Goal: Information Seeking & Learning: Check status

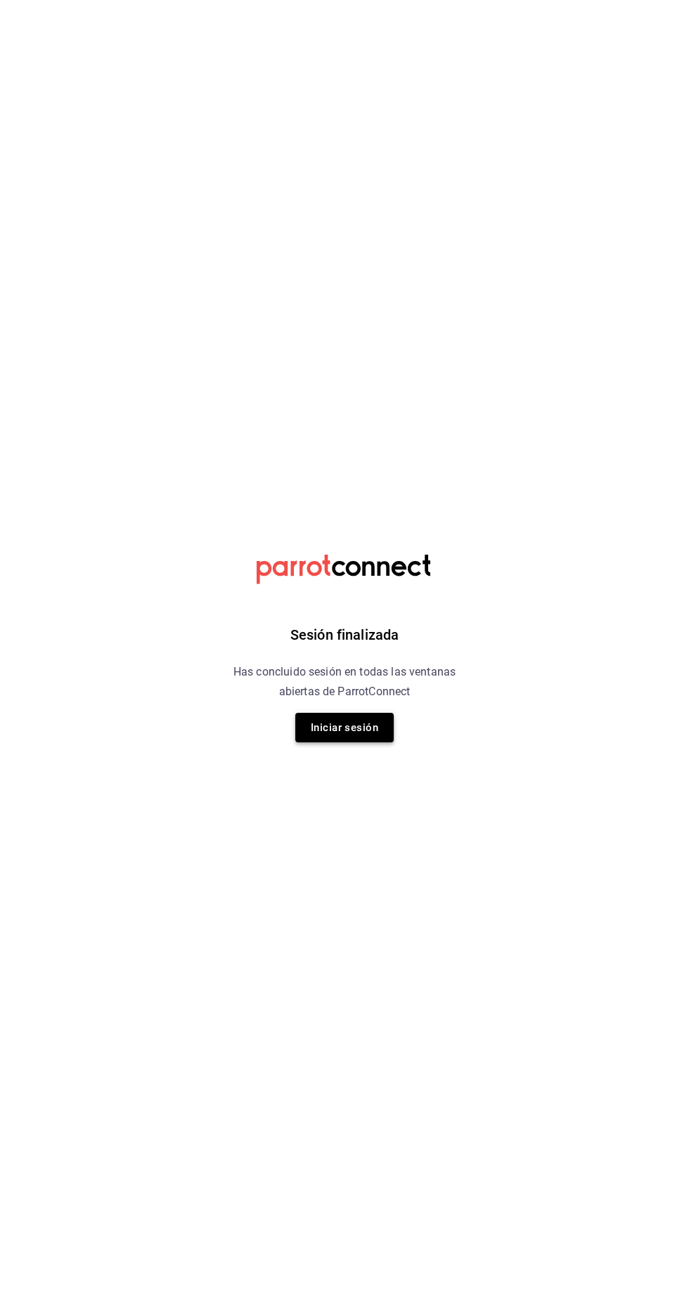
click at [331, 728] on button "Iniciar sesión" at bounding box center [344, 728] width 98 height 30
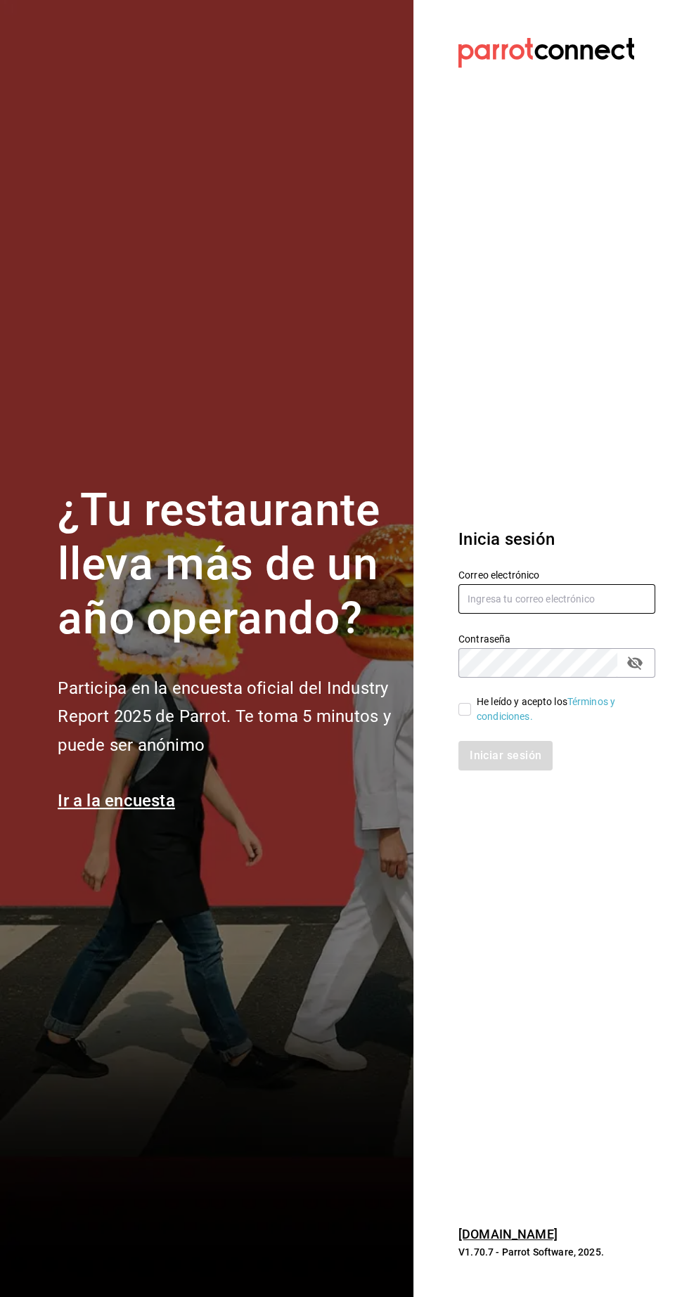
click at [498, 614] on input "text" at bounding box center [556, 599] width 197 height 30
type input "[EMAIL_ADDRESS][DOMAIN_NAME]"
click at [464, 716] on input "He leído y acepto los Términos y condiciones." at bounding box center [464, 709] width 13 height 13
checkbox input "true"
click at [478, 770] on button "Iniciar sesión" at bounding box center [506, 756] width 96 height 30
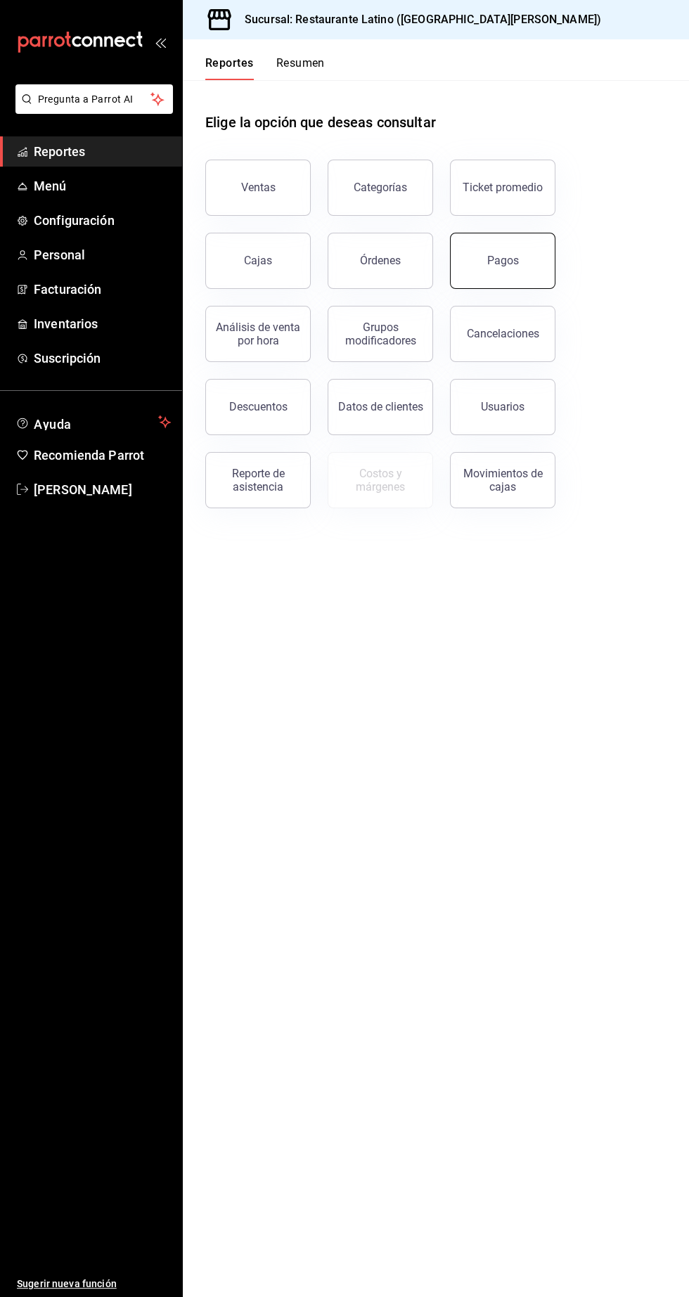
click at [481, 272] on button "Pagos" at bounding box center [502, 261] width 105 height 56
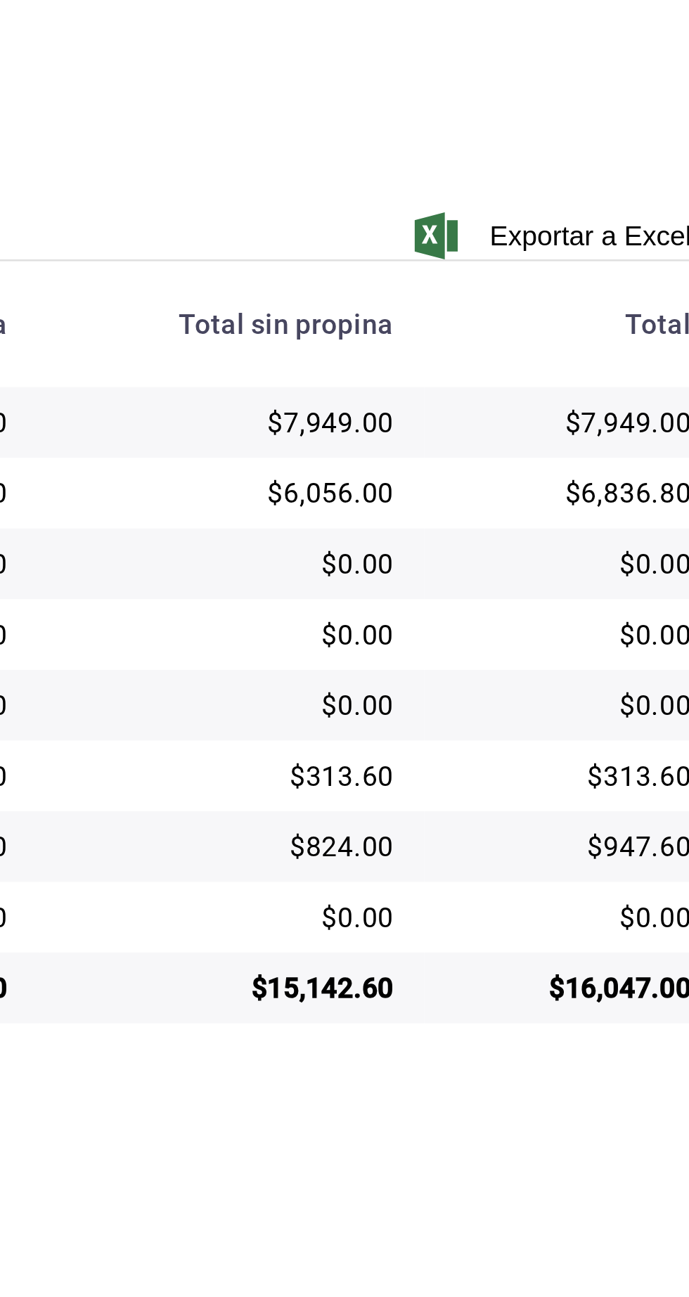
click at [661, 661] on div "$16,047.00" at bounding box center [624, 664] width 84 height 14
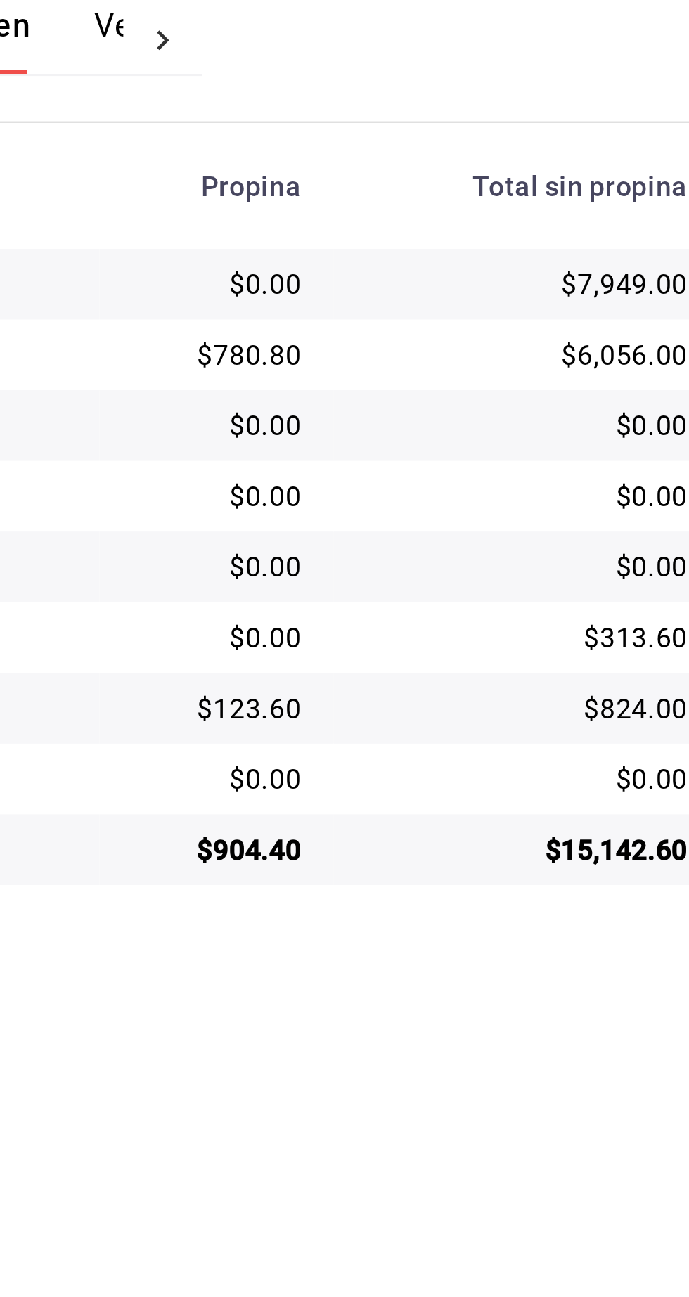
click at [426, 575] on td "$0.00" at bounding box center [390, 587] width 83 height 25
click at [432, 620] on td "$123.60" at bounding box center [390, 612] width 83 height 25
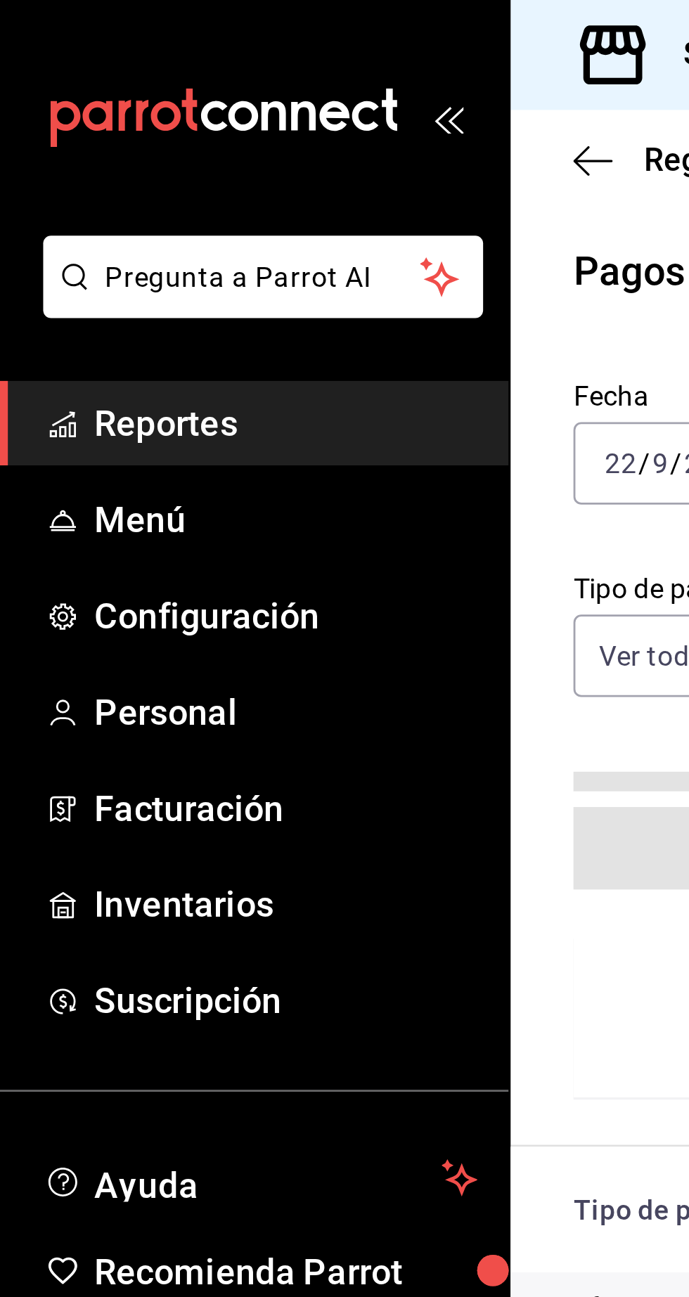
click at [128, 153] on span "Reportes" at bounding box center [102, 151] width 137 height 19
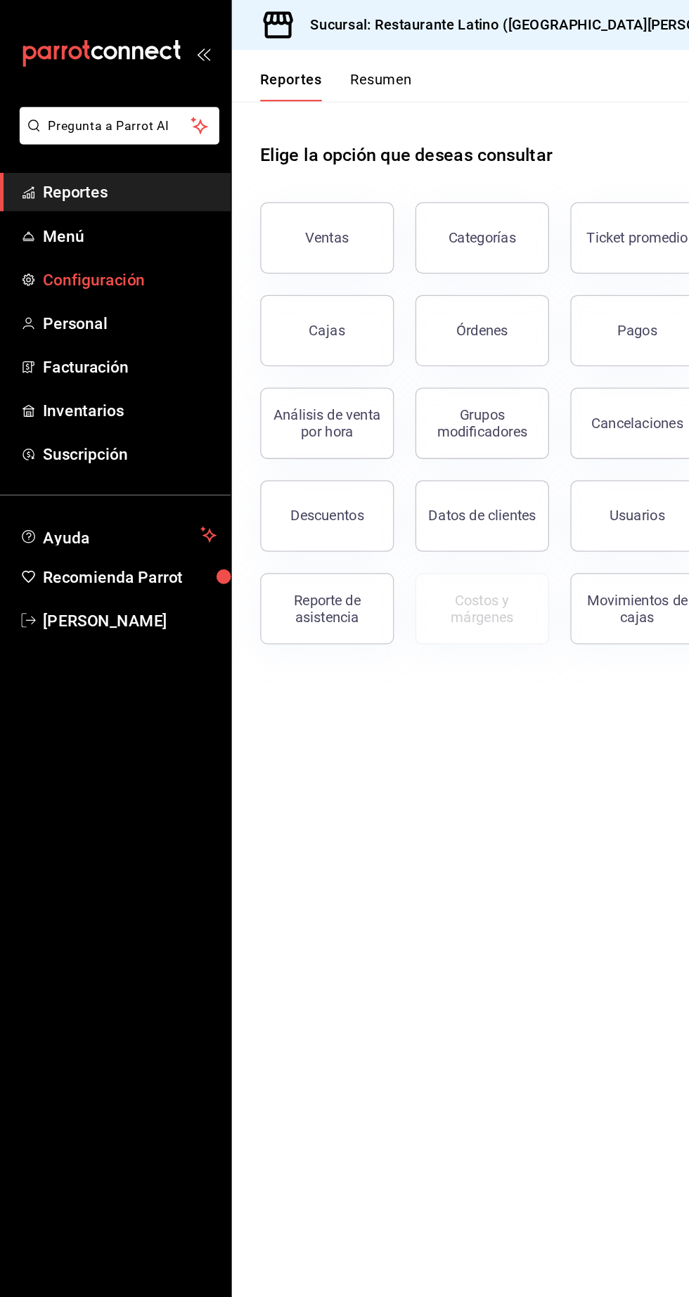
click at [81, 212] on span "Configuración" at bounding box center [102, 220] width 137 height 19
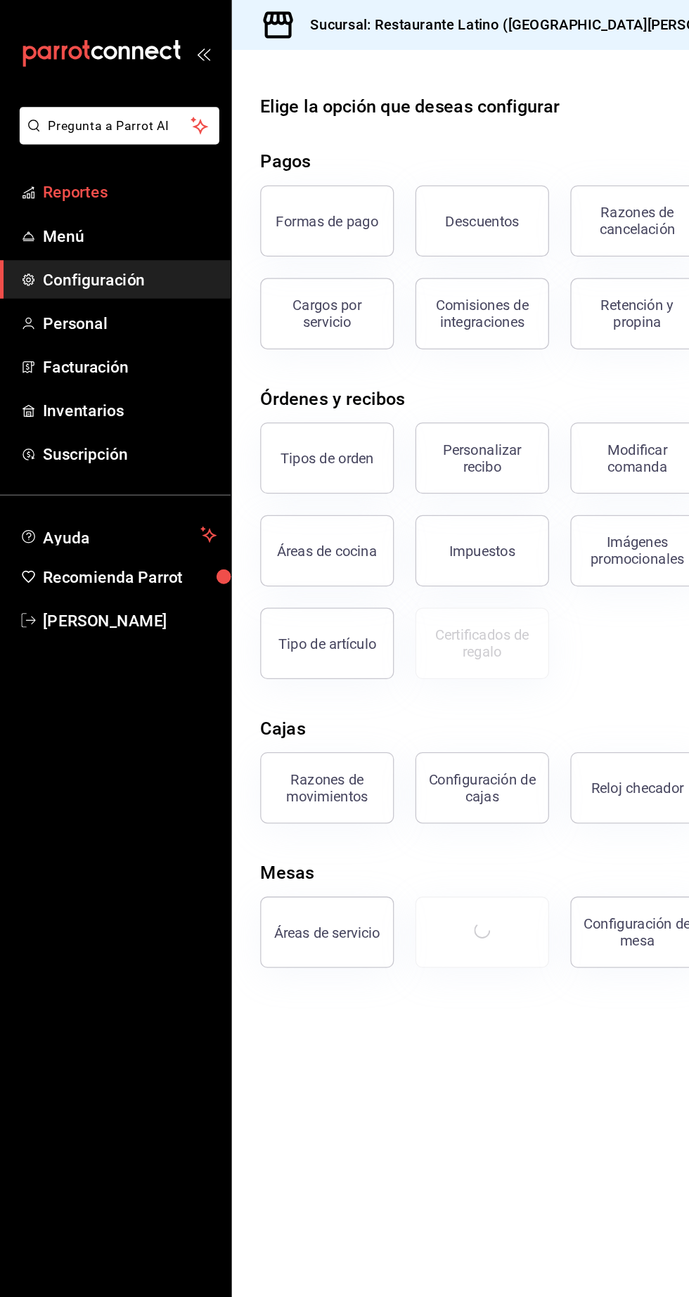
click at [110, 145] on span "Reportes" at bounding box center [102, 151] width 137 height 19
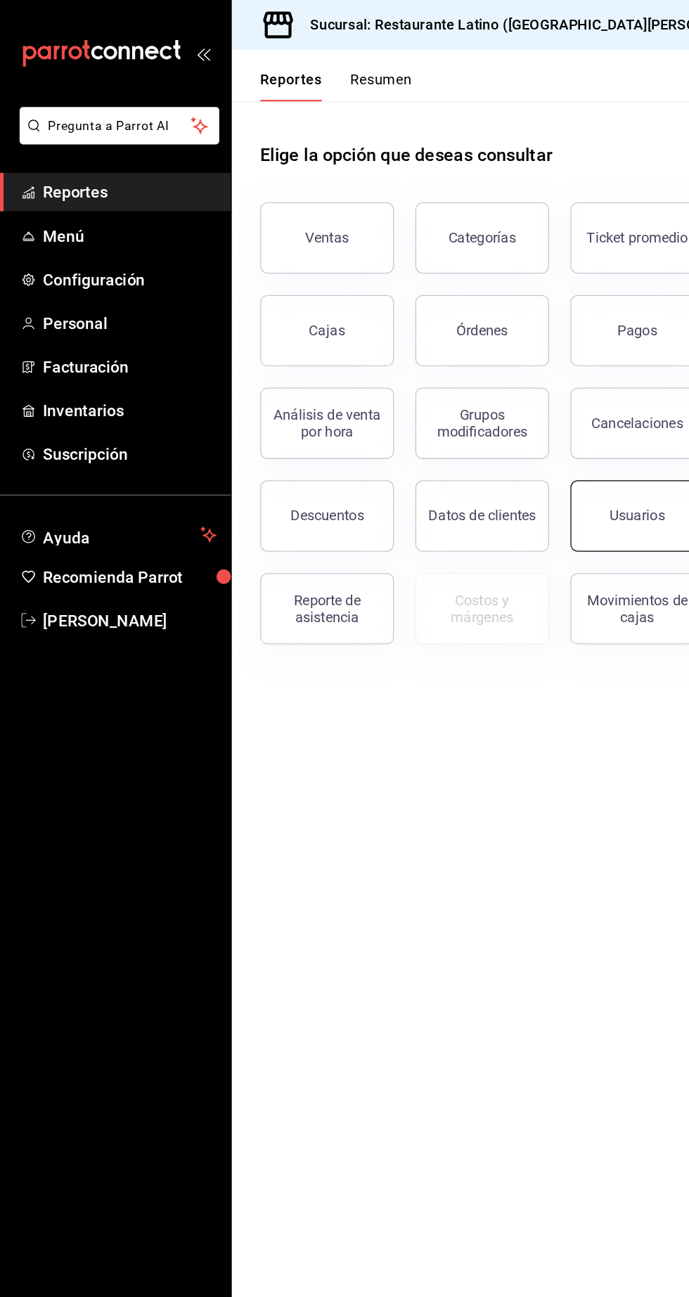
click at [482, 411] on button "Usuarios" at bounding box center [502, 407] width 105 height 56
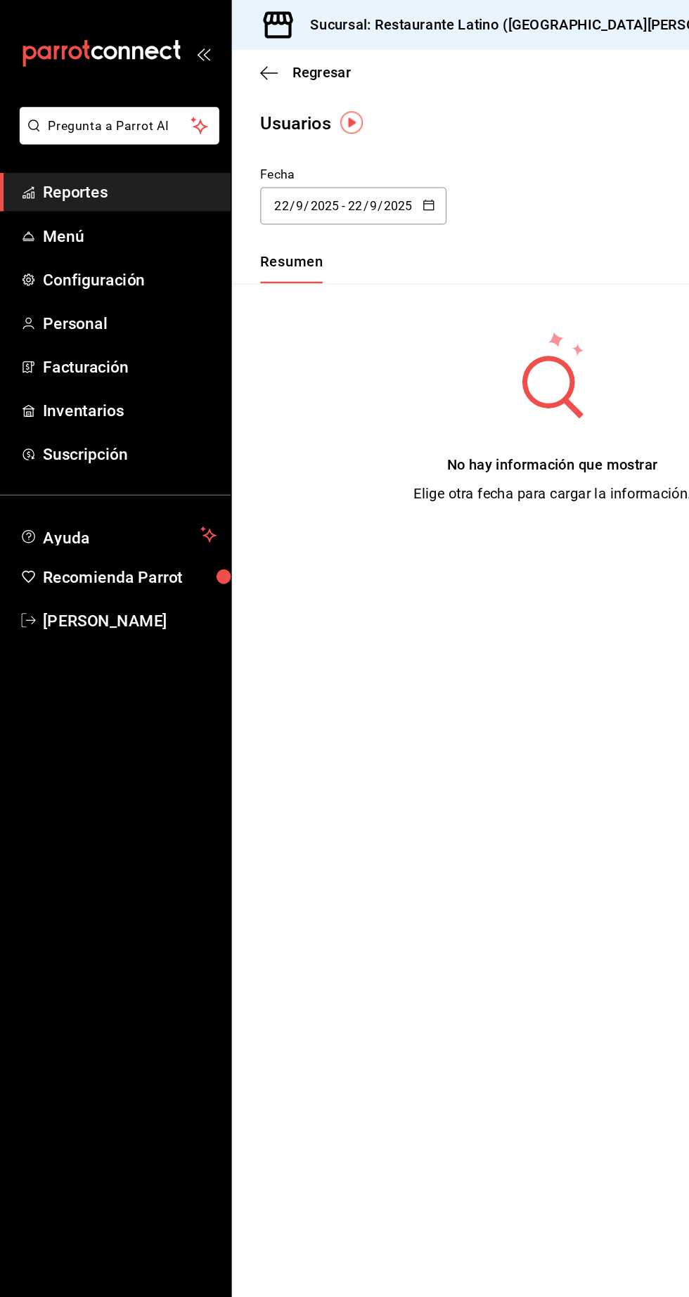
click at [335, 157] on \(Stroke\) "button" at bounding box center [335, 157] width 1 height 1
click at [268, 210] on li "Hoy" at bounding box center [271, 207] width 133 height 32
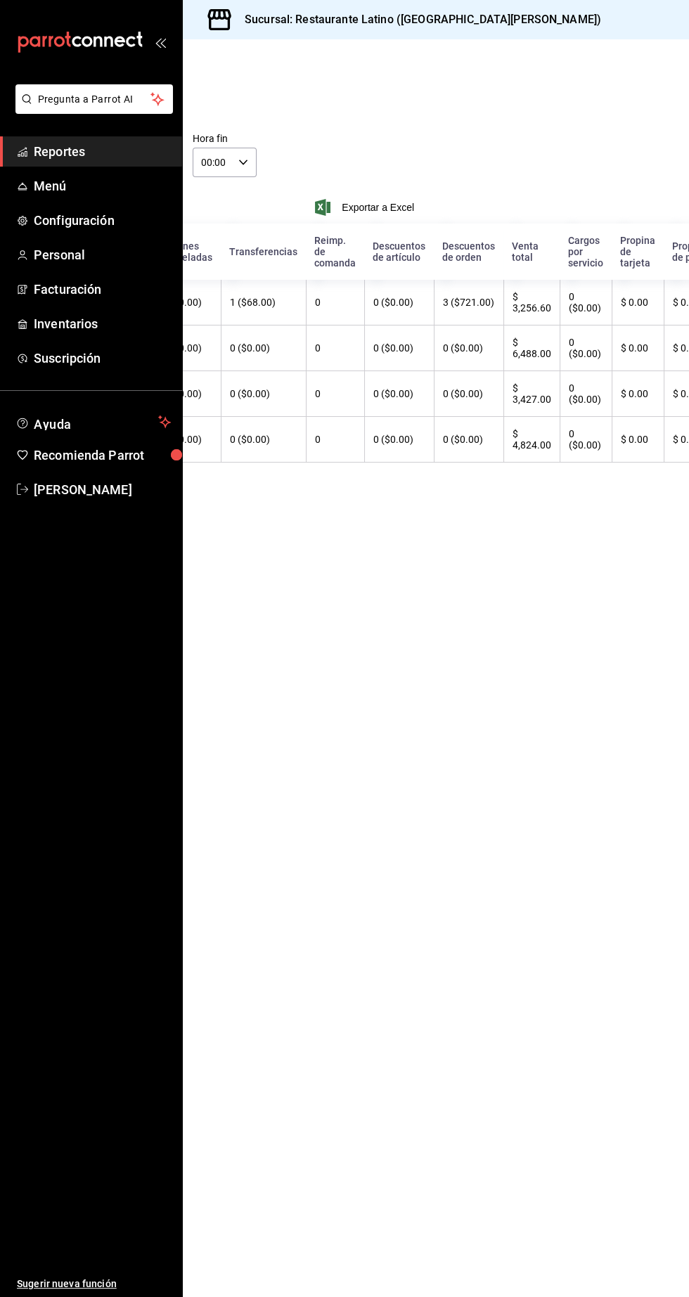
scroll to position [0, 253]
click at [62, 152] on span "Reportes" at bounding box center [102, 151] width 137 height 19
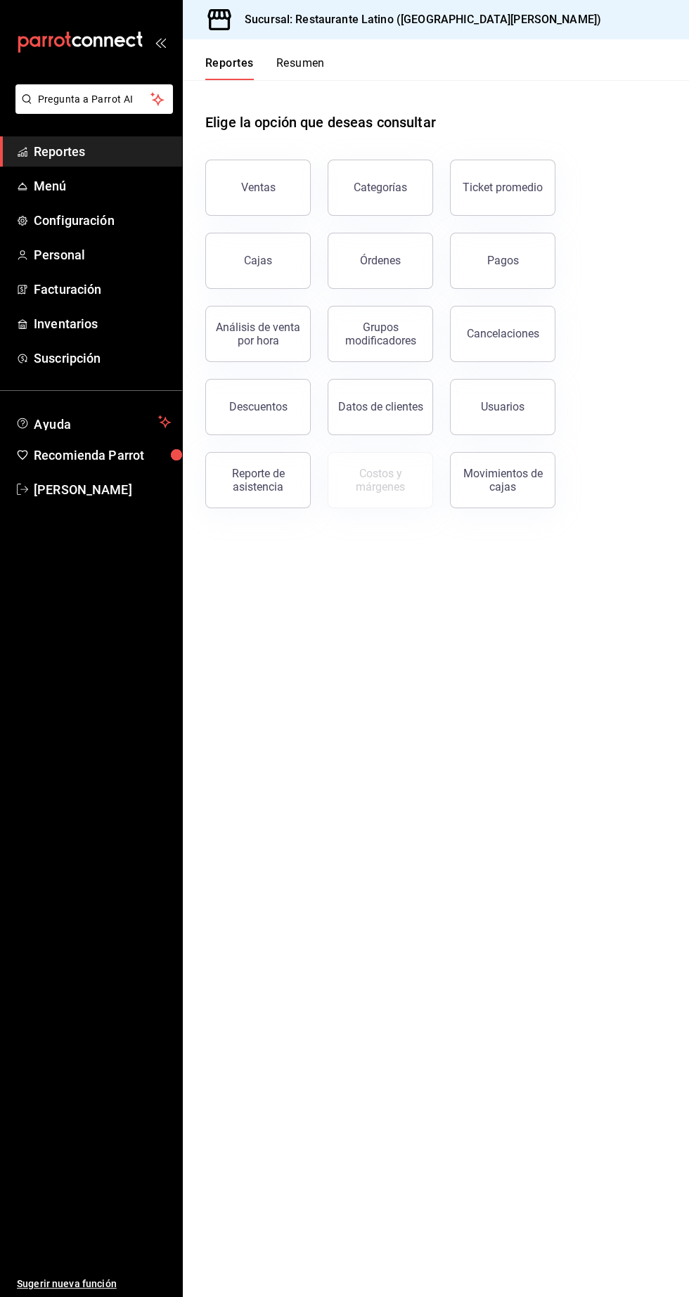
click at [127, 155] on span "Reportes" at bounding box center [102, 151] width 137 height 19
click at [134, 458] on span "Recomienda Parrot" at bounding box center [102, 455] width 137 height 19
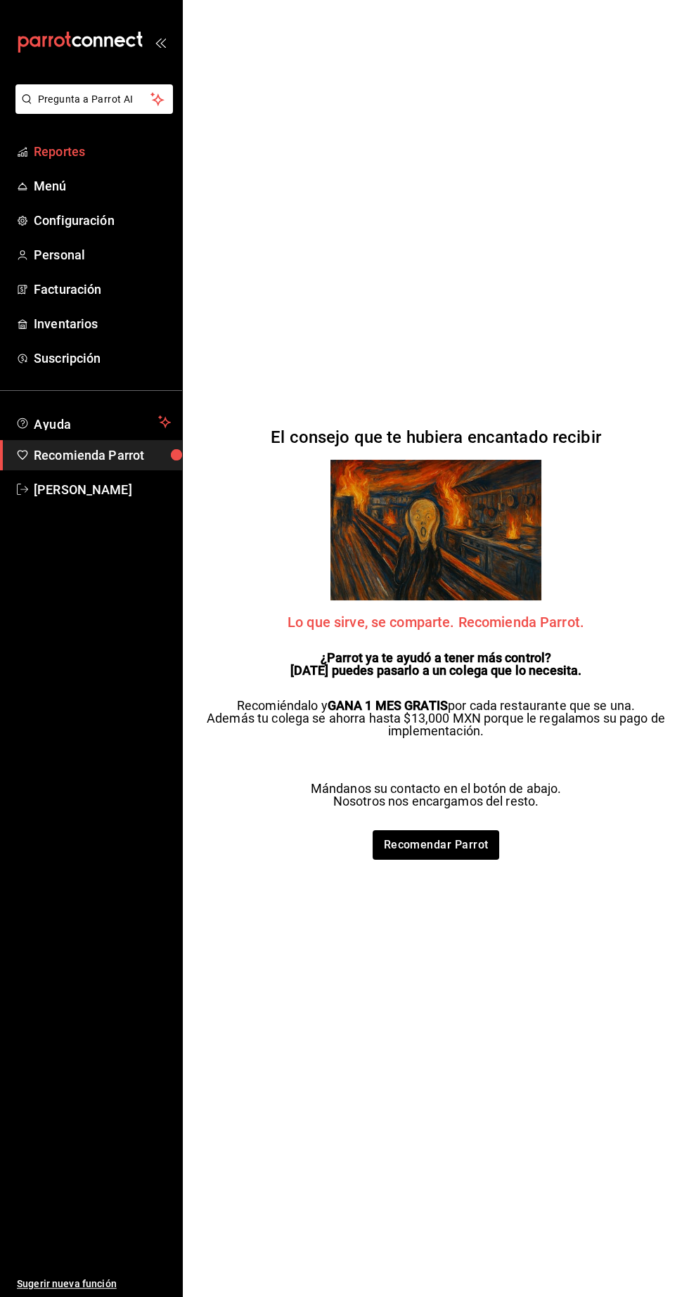
click at [91, 152] on span "Reportes" at bounding box center [102, 151] width 137 height 19
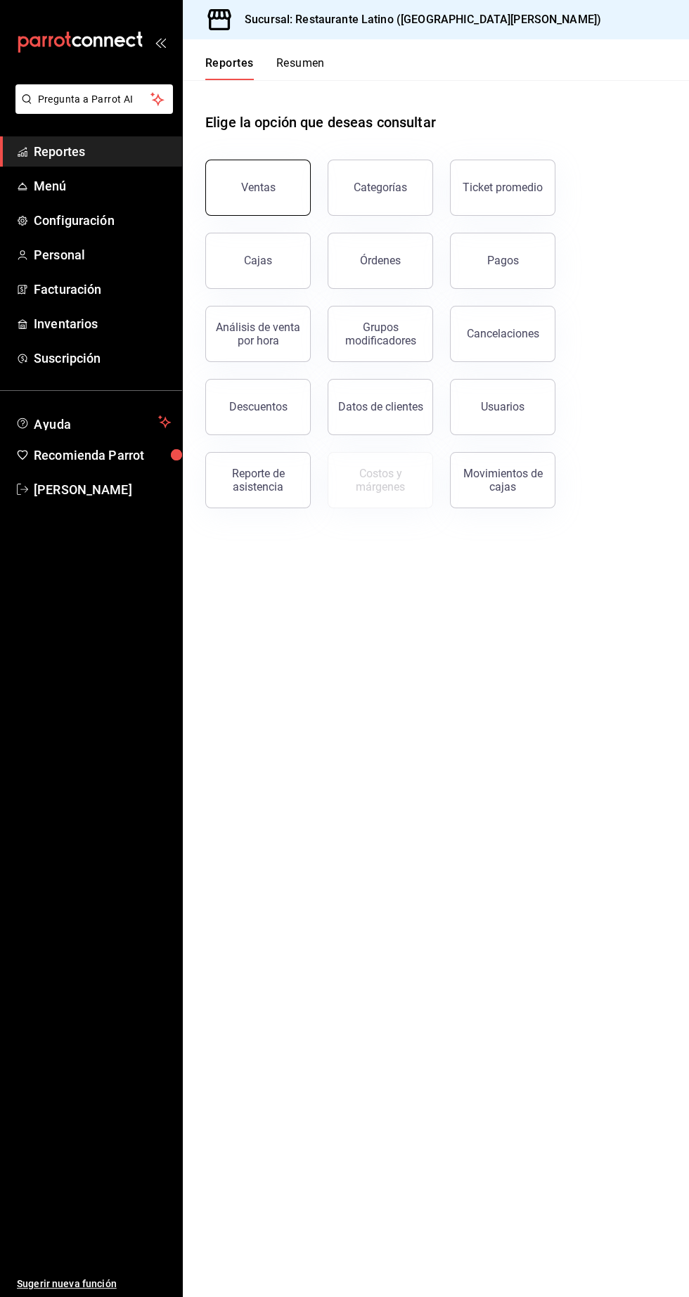
click at [299, 183] on button "Ventas" at bounding box center [257, 188] width 105 height 56
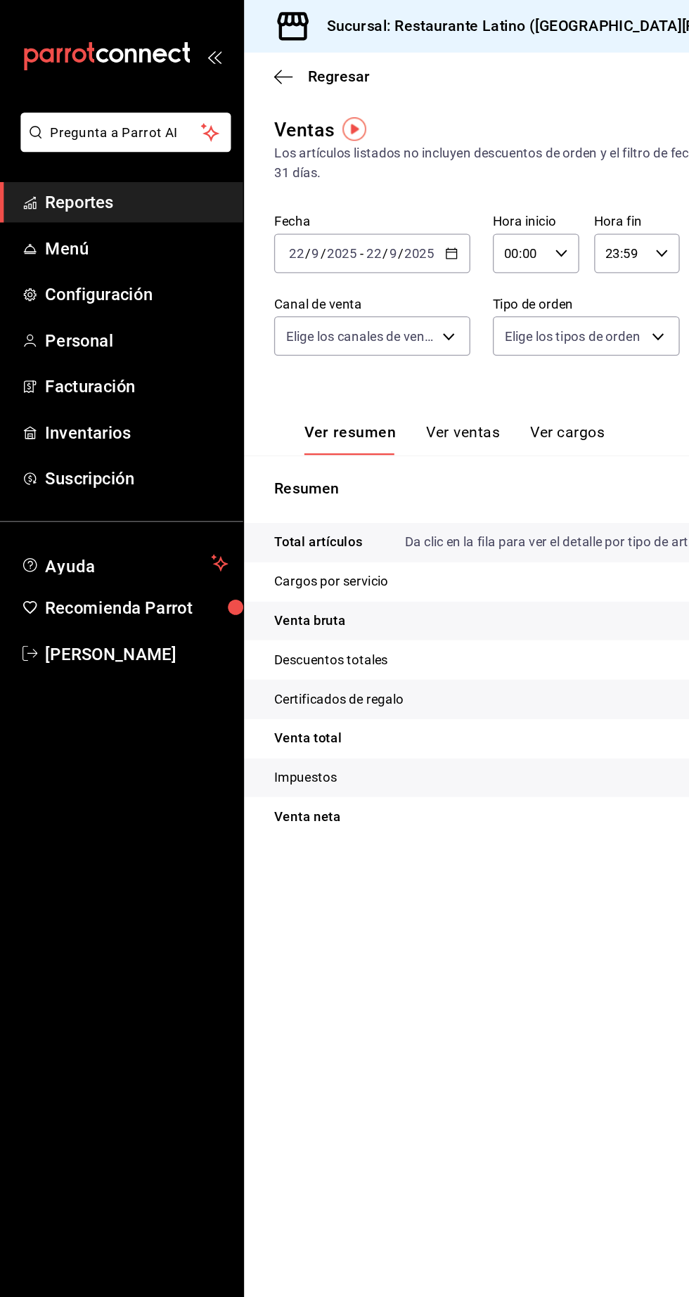
click at [96, 141] on link "Reportes" at bounding box center [91, 151] width 182 height 30
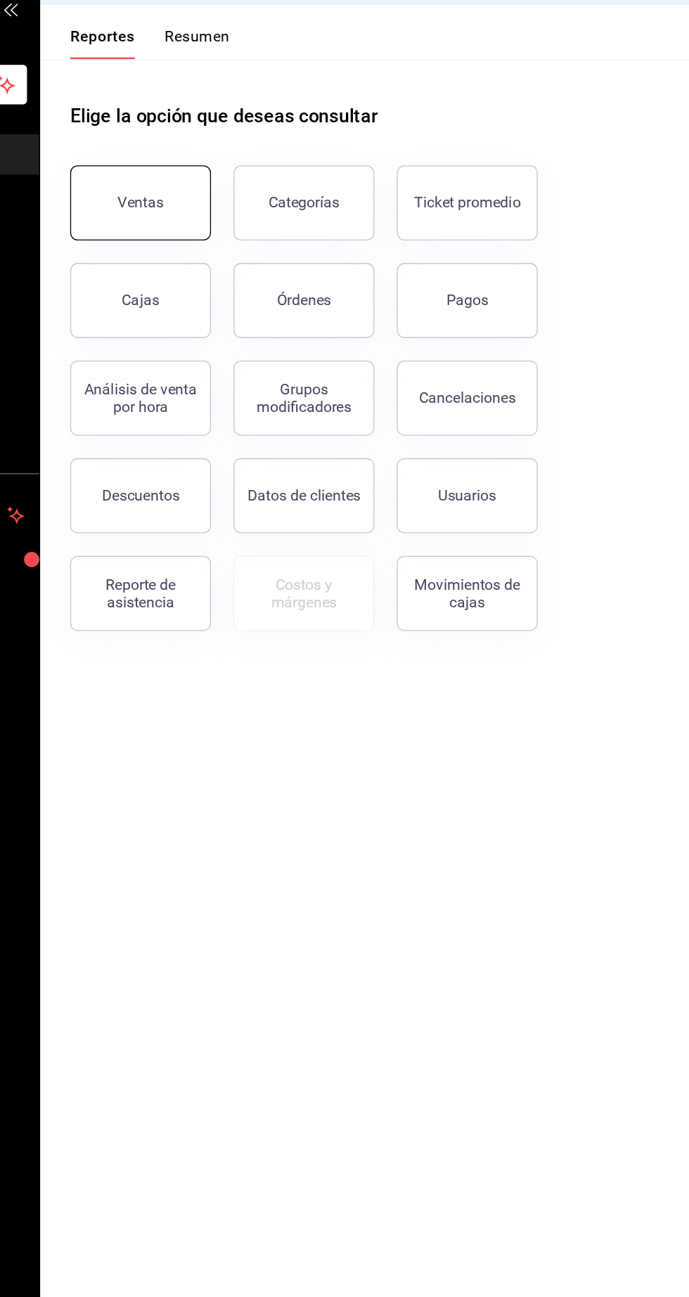
click at [238, 192] on button "Ventas" at bounding box center [257, 188] width 105 height 56
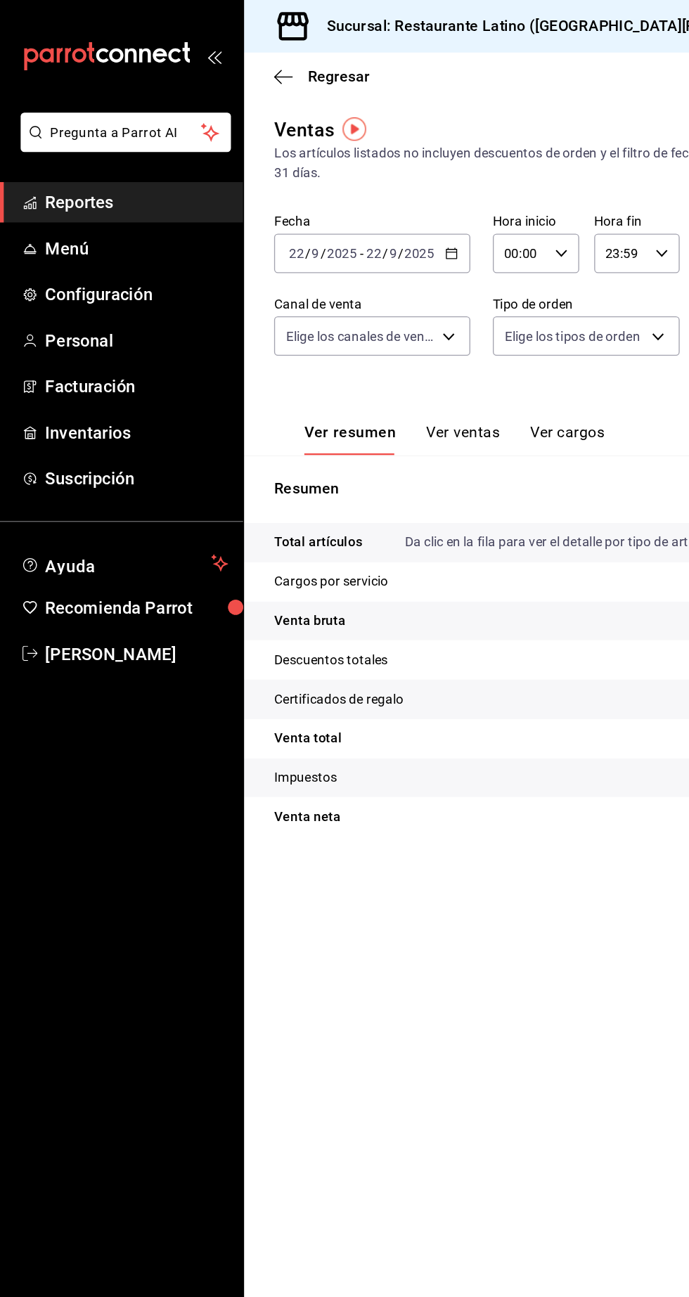
click at [102, 150] on span "Reportes" at bounding box center [102, 151] width 137 height 19
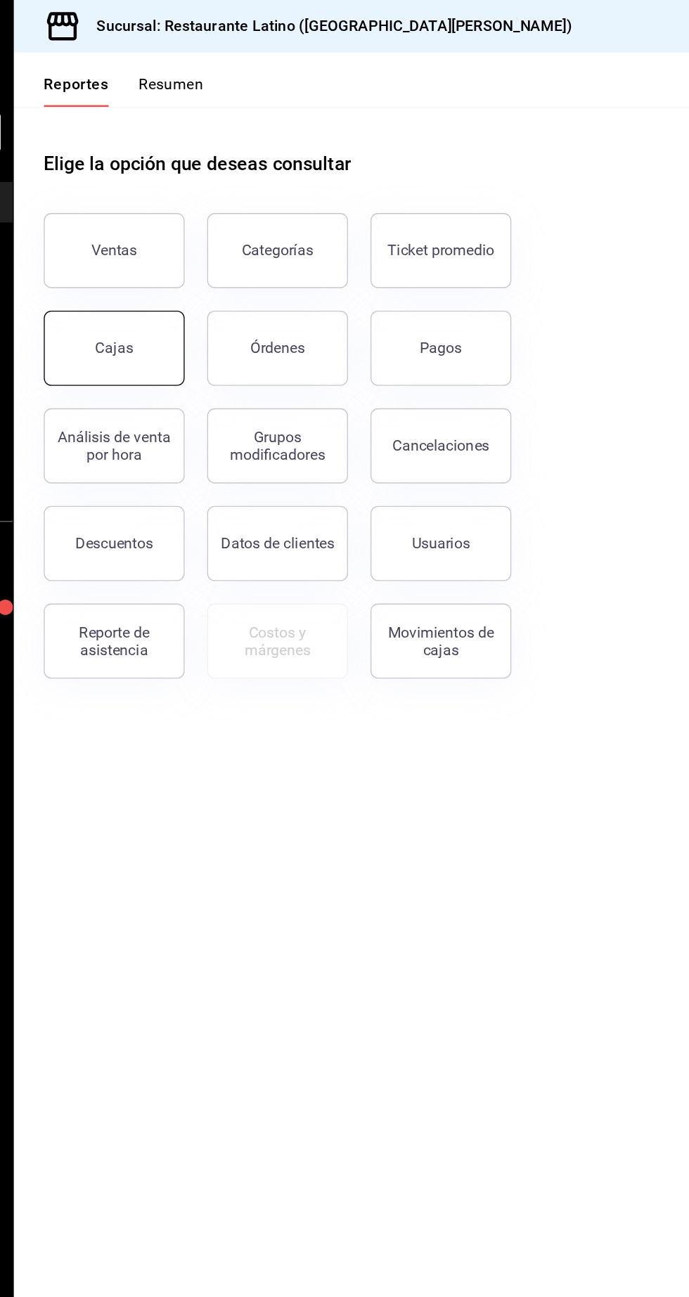
click at [252, 271] on link "Cajas" at bounding box center [257, 261] width 105 height 56
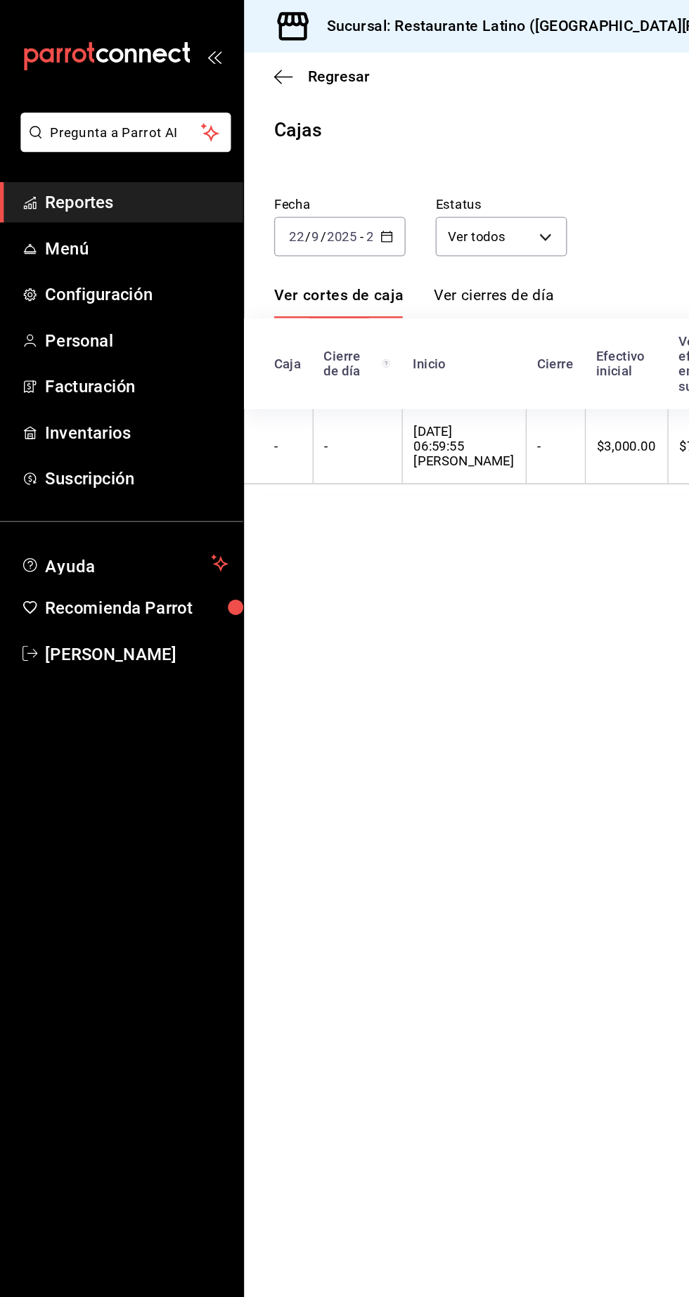
click at [84, 145] on span "Reportes" at bounding box center [102, 151] width 137 height 19
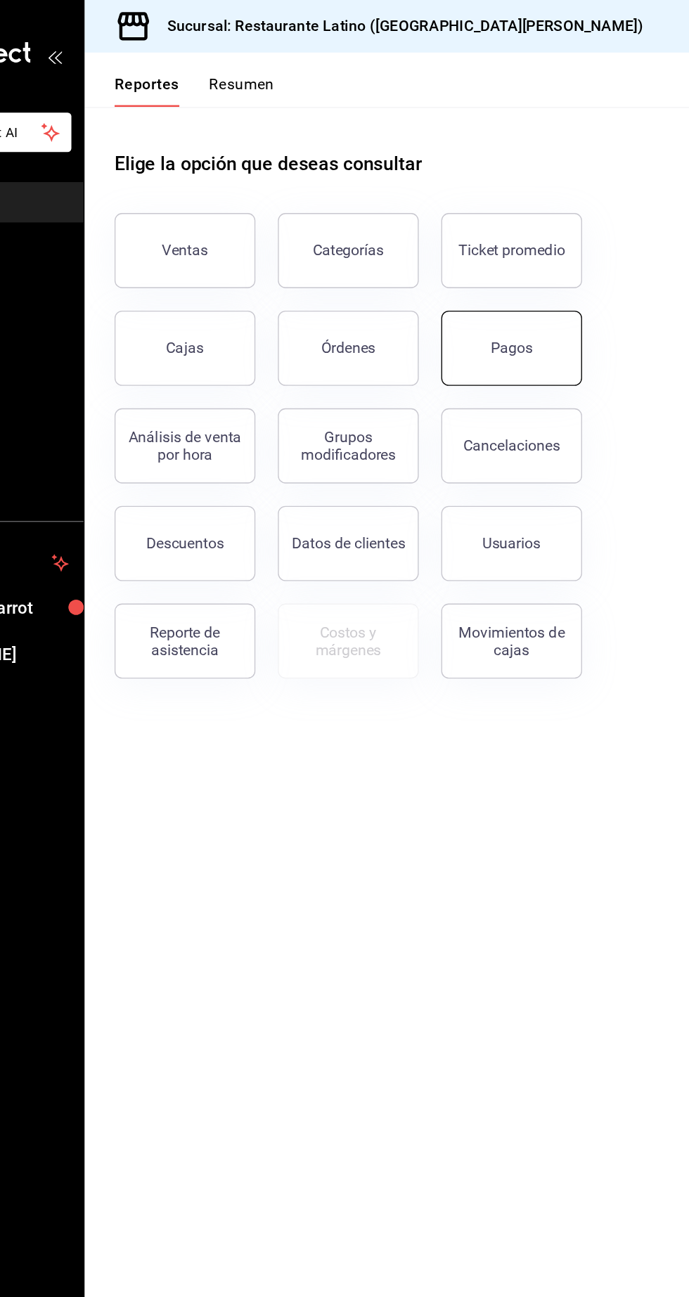
click at [517, 259] on button "Pagos" at bounding box center [502, 261] width 105 height 56
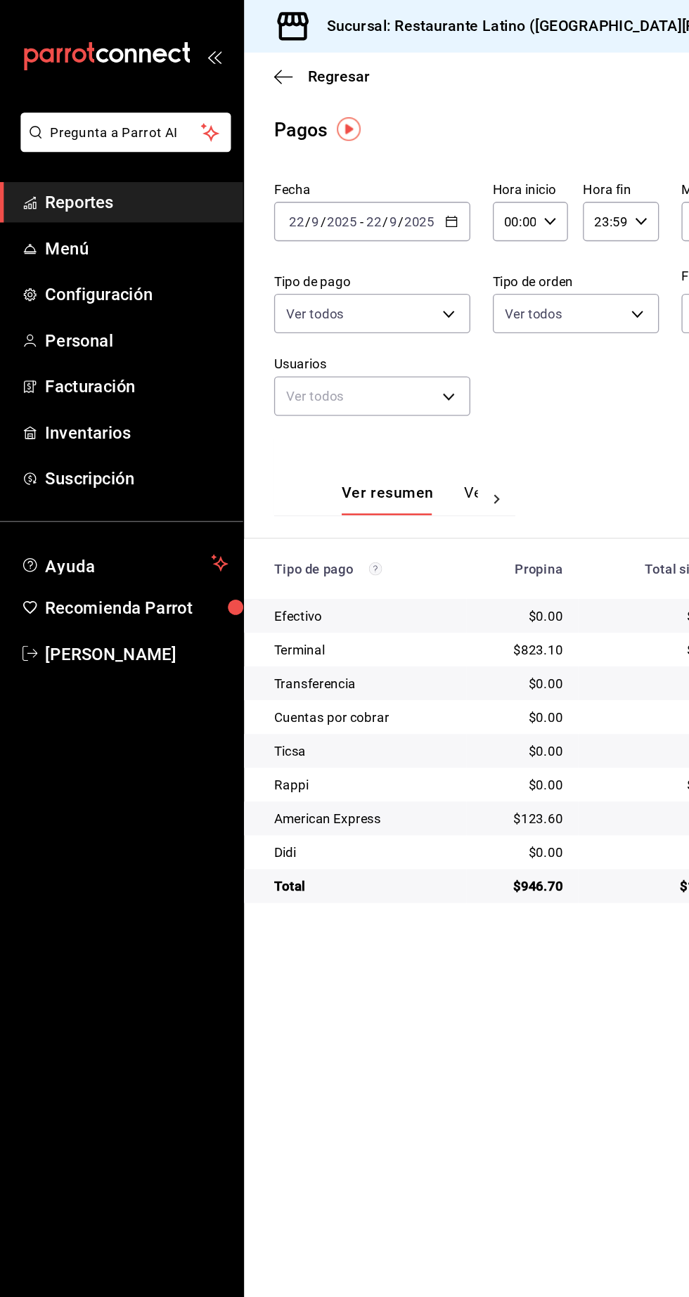
click at [84, 151] on span "Reportes" at bounding box center [102, 151] width 137 height 19
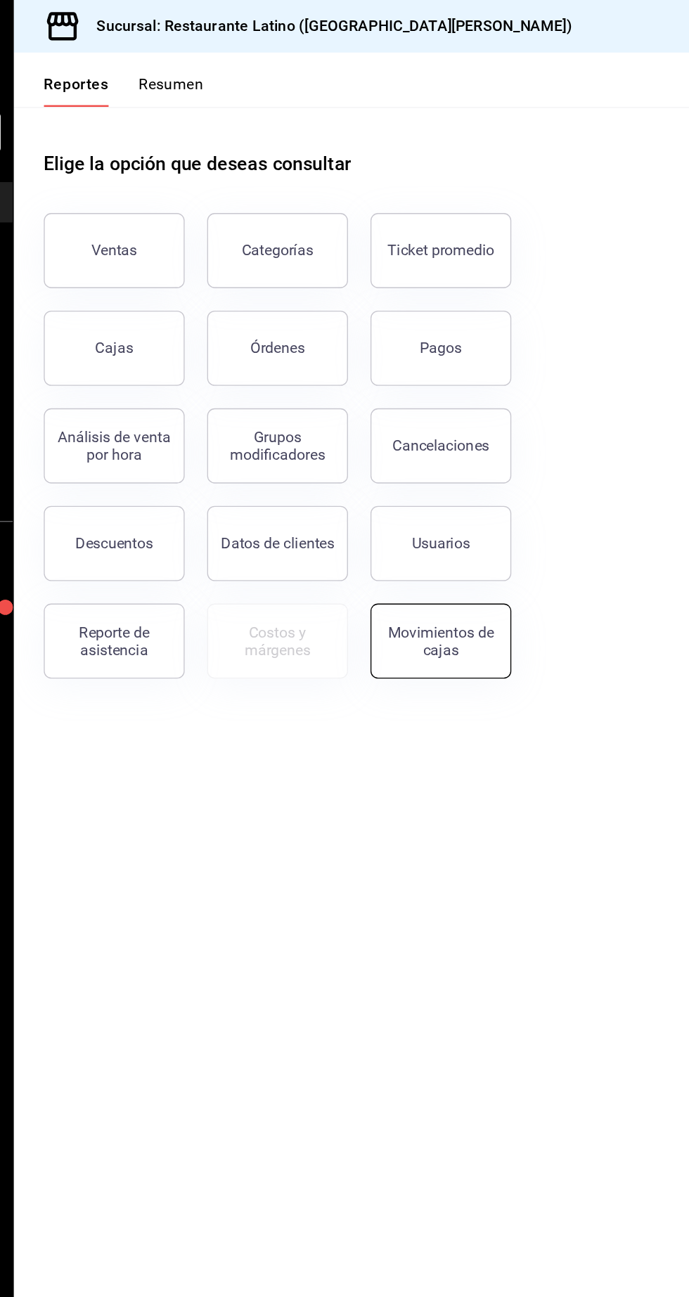
click at [518, 493] on button "Movimientos de cajas" at bounding box center [502, 480] width 105 height 56
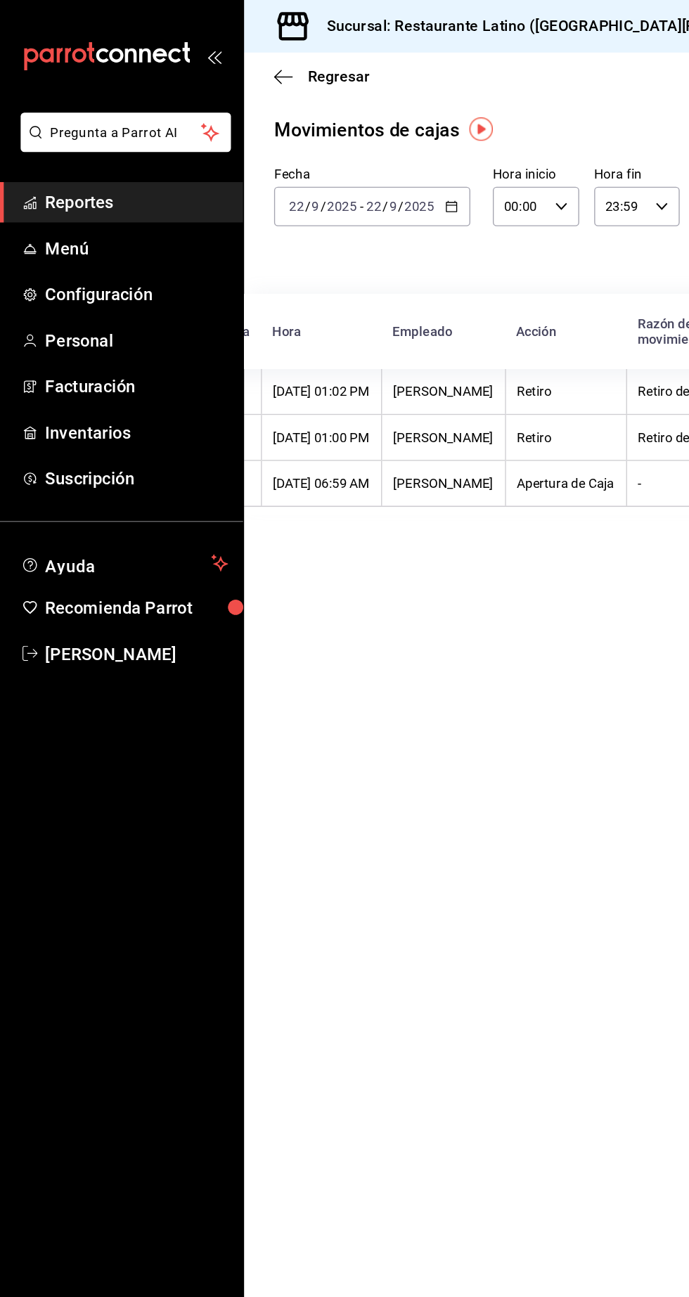
click at [25, 153] on icon "mailbox folders" at bounding box center [22, 151] width 11 height 11
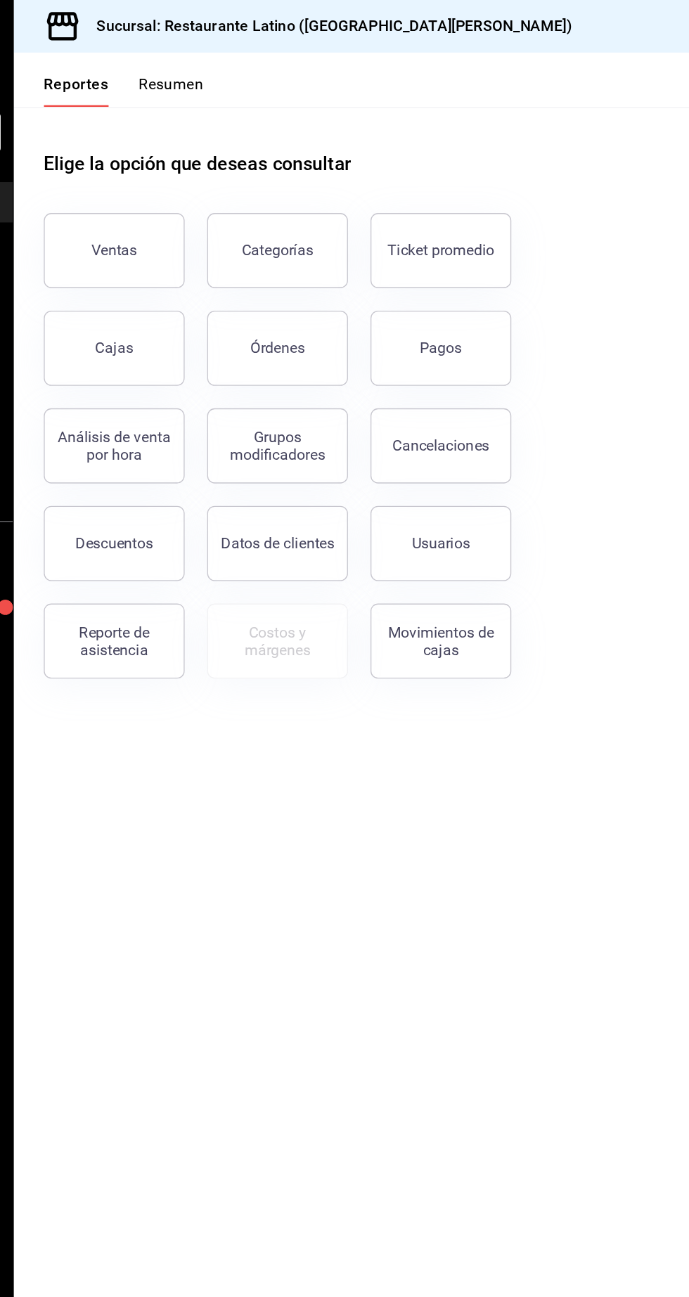
click at [176, 485] on link "[PERSON_NAME]" at bounding box center [91, 490] width 182 height 30
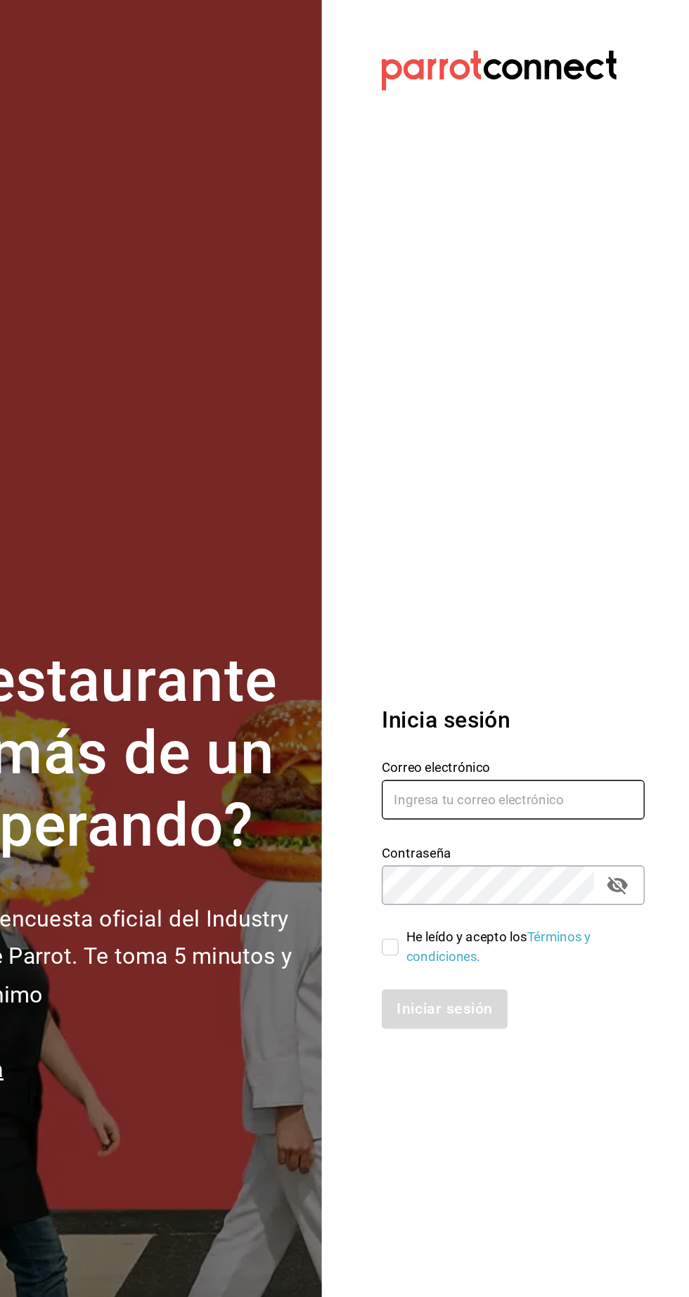
click at [544, 614] on input "text" at bounding box center [556, 599] width 197 height 30
type input "johna2029@hotmail.com"
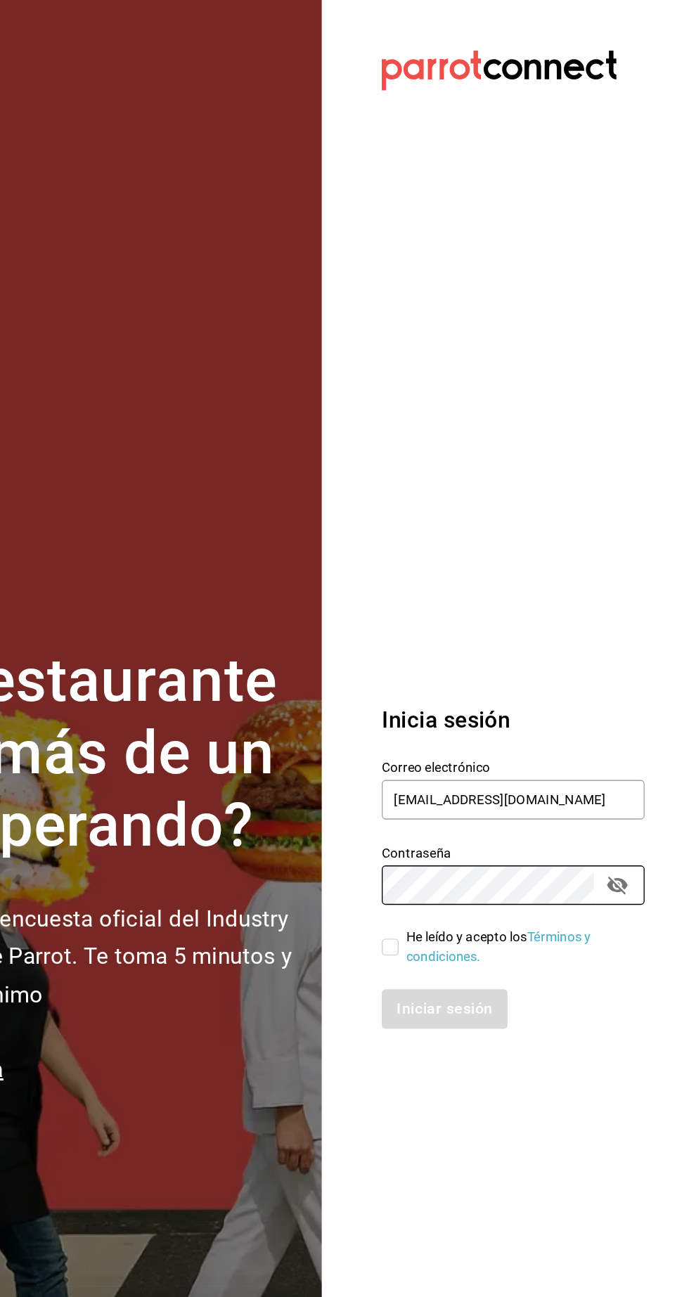
click at [460, 716] on input "He leído y acepto los Términos y condiciones." at bounding box center [464, 709] width 13 height 13
checkbox input "true"
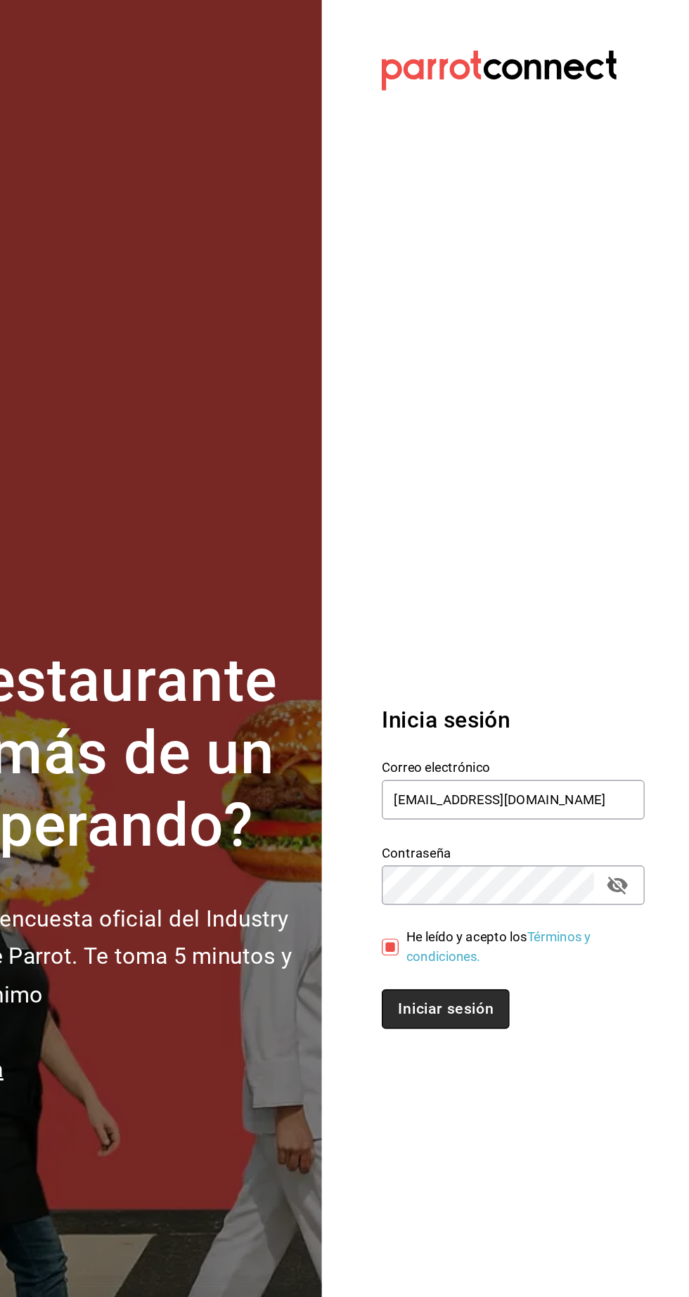
click at [512, 770] on button "Iniciar sesión" at bounding box center [506, 756] width 96 height 30
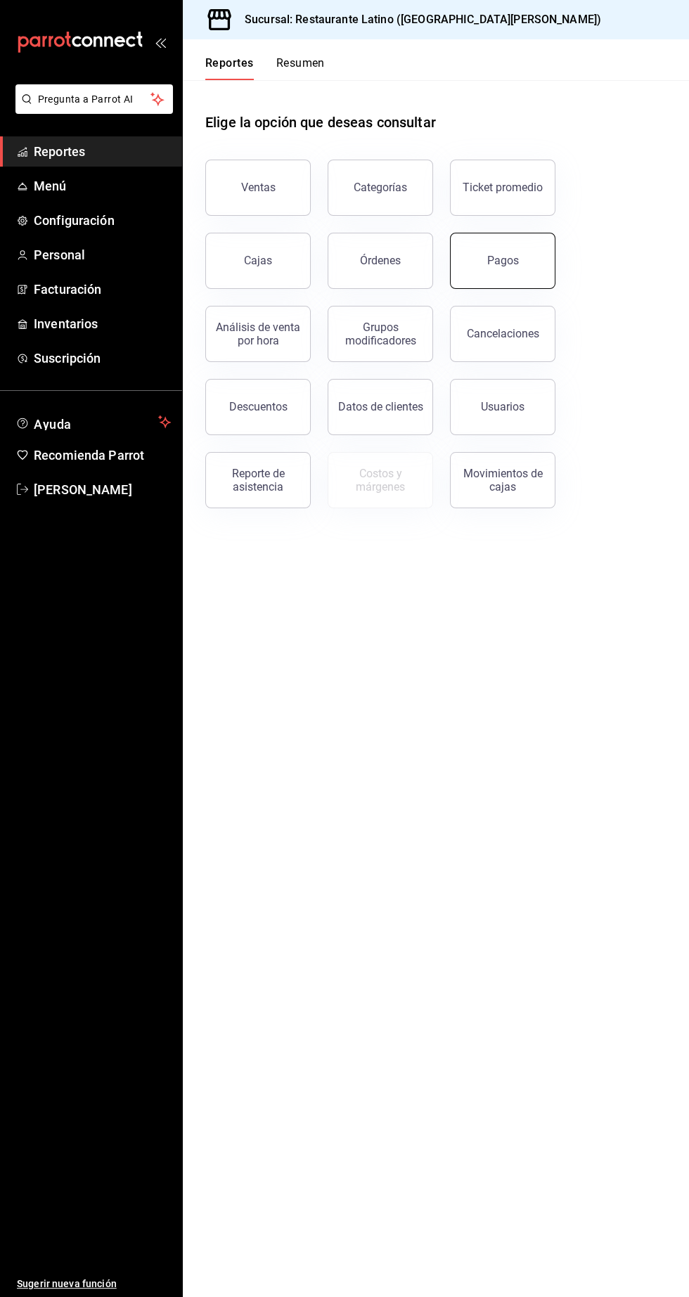
click at [515, 282] on button "Pagos" at bounding box center [502, 261] width 105 height 56
